Goal: Transaction & Acquisition: Purchase product/service

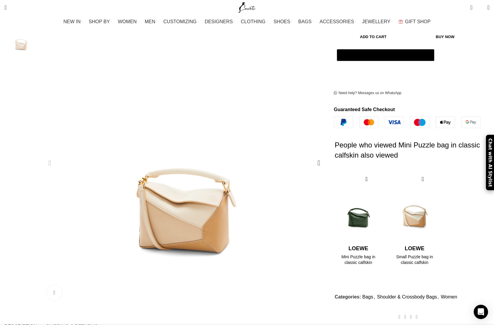
scroll to position [157, 0]
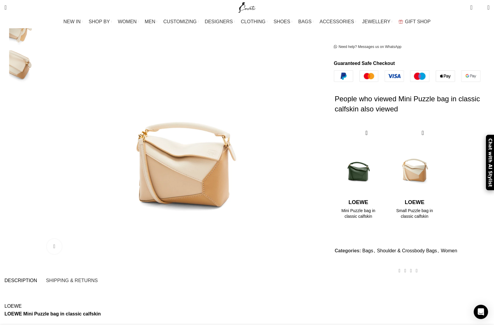
click at [390, 177] on img "2 / 2" at bounding box center [414, 162] width 49 height 74
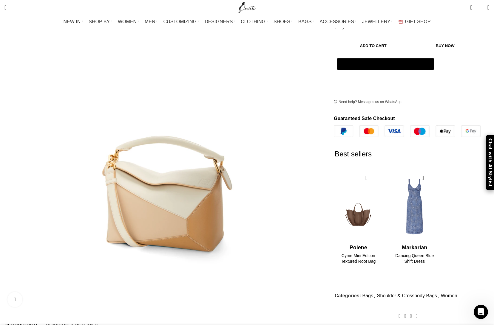
scroll to position [144, 0]
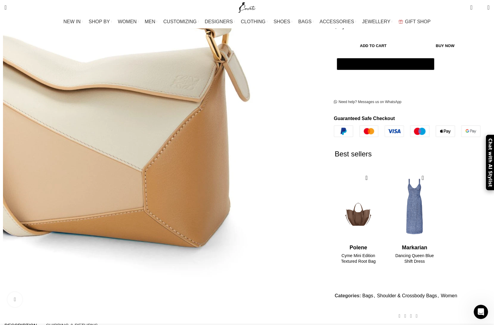
click at [214, 143] on img "1 / 1" at bounding box center [90, 7] width 506 height 763
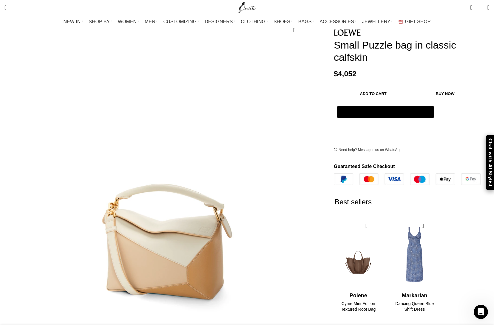
scroll to position [0, 0]
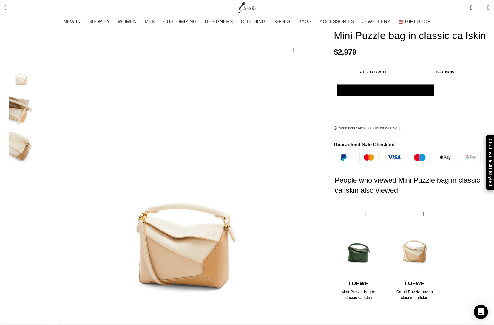
scroll to position [0, 63]
click at [39, 73] on img "1 / 3" at bounding box center [21, 73] width 36 height 35
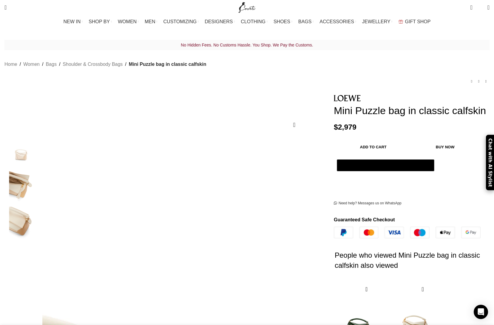
scroll to position [1, 0]
